Goal: Obtain resource: Obtain resource

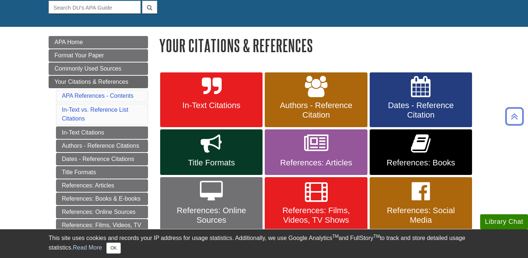
scroll to position [75, 0]
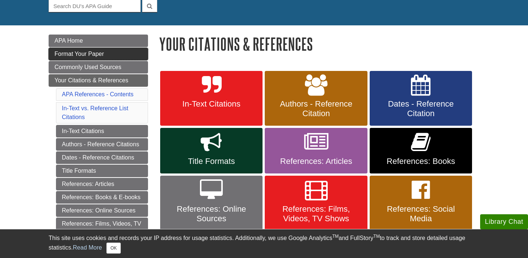
click at [102, 52] on span "Format Your Paper" at bounding box center [78, 54] width 49 height 6
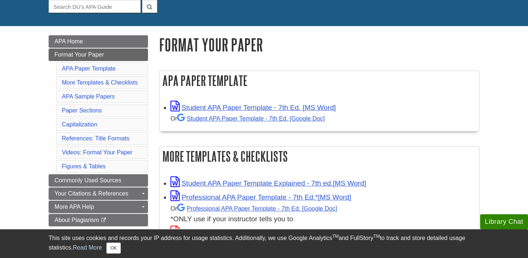
scroll to position [75, 0]
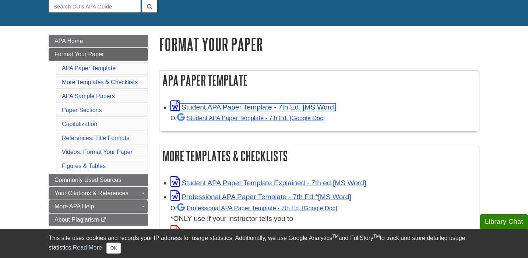
click at [207, 109] on link "Student APA Paper Template - 7th Ed. [MS Word]" at bounding box center [252, 107] width 165 height 8
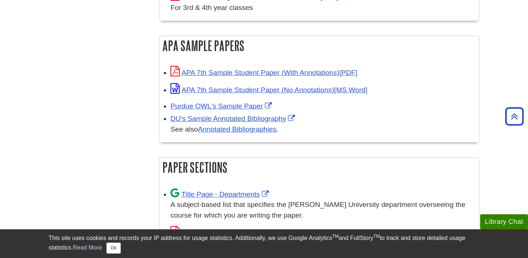
scroll to position [337, 0]
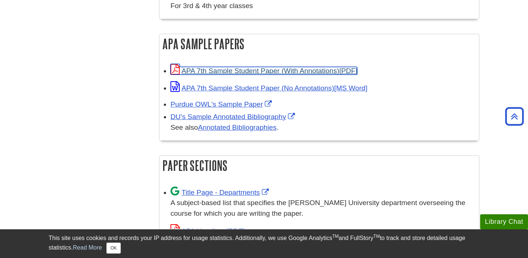
click at [322, 70] on link "APA 7th Sample Student Paper (With Annotations)" at bounding box center [263, 71] width 187 height 8
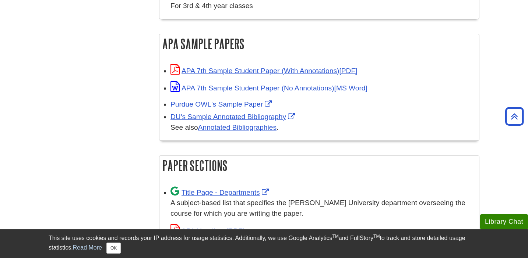
click at [234, 91] on div "APA 7th Sample Student Paper (No Annotations)" at bounding box center [322, 88] width 305 height 12
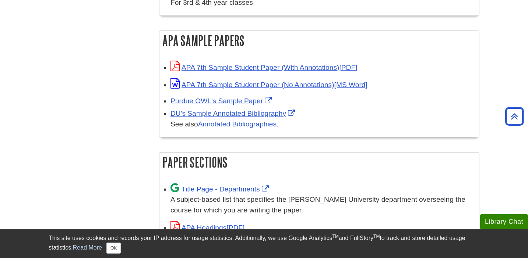
scroll to position [339, 0]
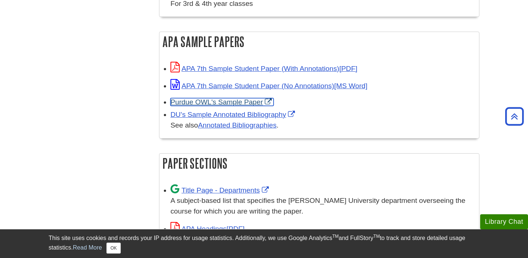
click at [231, 100] on link "Purdue OWL's Sample Paper" at bounding box center [221, 102] width 103 height 8
